Goal: Complete application form

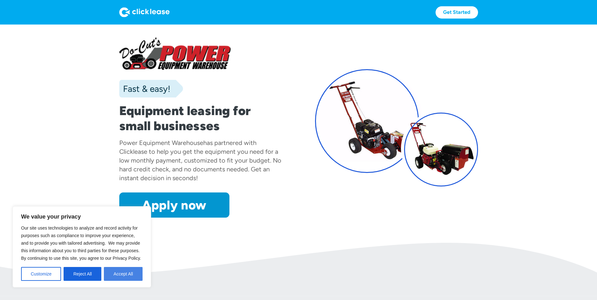
click at [121, 277] on button "Accept All" at bounding box center [123, 274] width 39 height 14
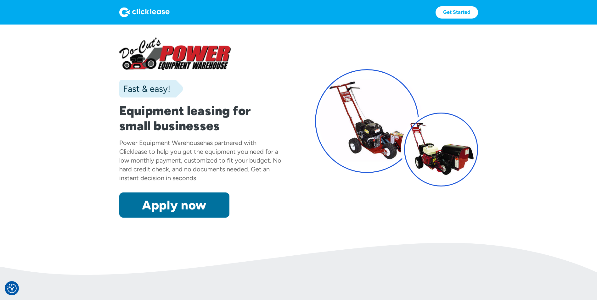
click at [181, 206] on link "Apply now" at bounding box center [174, 205] width 110 height 25
